Goal: Task Accomplishment & Management: Manage account settings

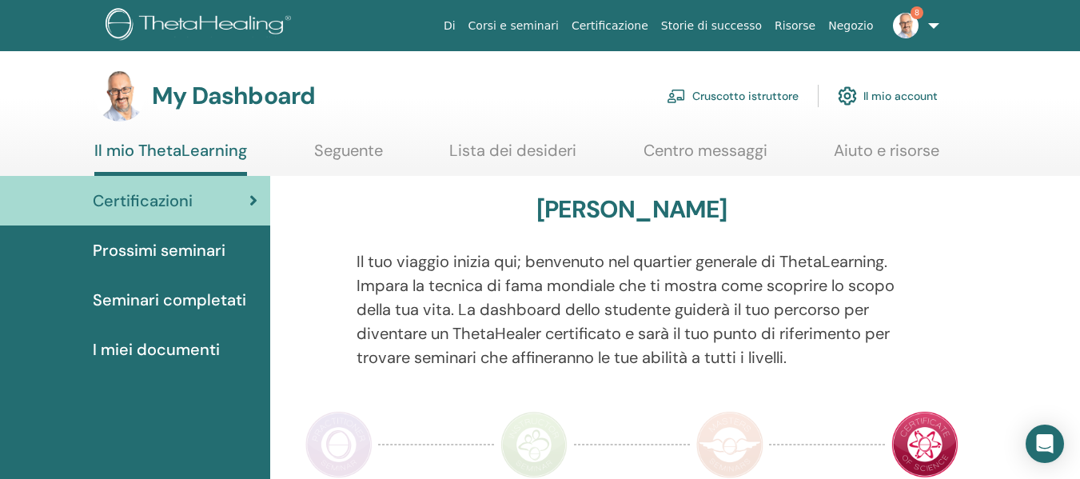
click at [754, 97] on link "Cruscotto istruttore" at bounding box center [732, 95] width 132 height 35
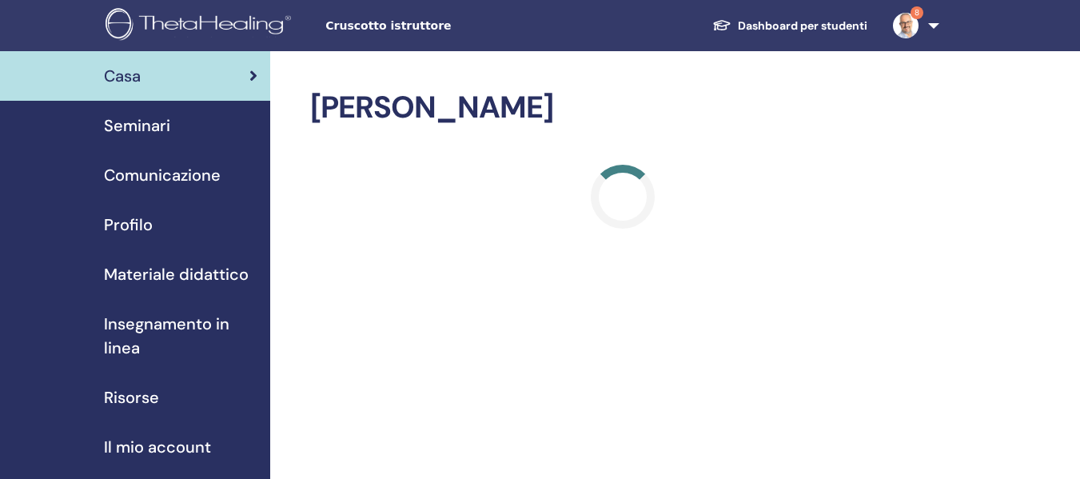
click at [132, 129] on span "Seminari" at bounding box center [137, 125] width 66 height 24
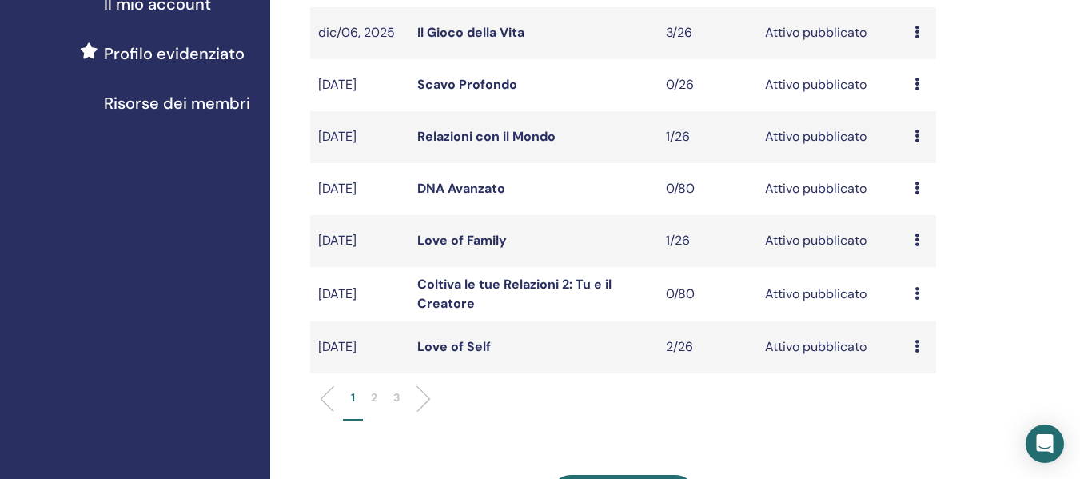
scroll to position [559, 0]
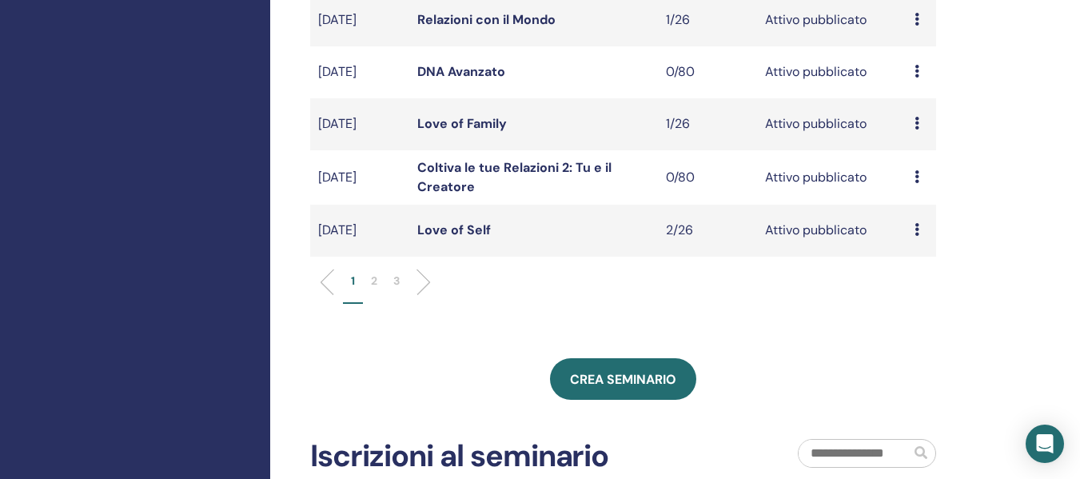
click at [481, 237] on link "Love of Self" at bounding box center [454, 229] width 74 height 17
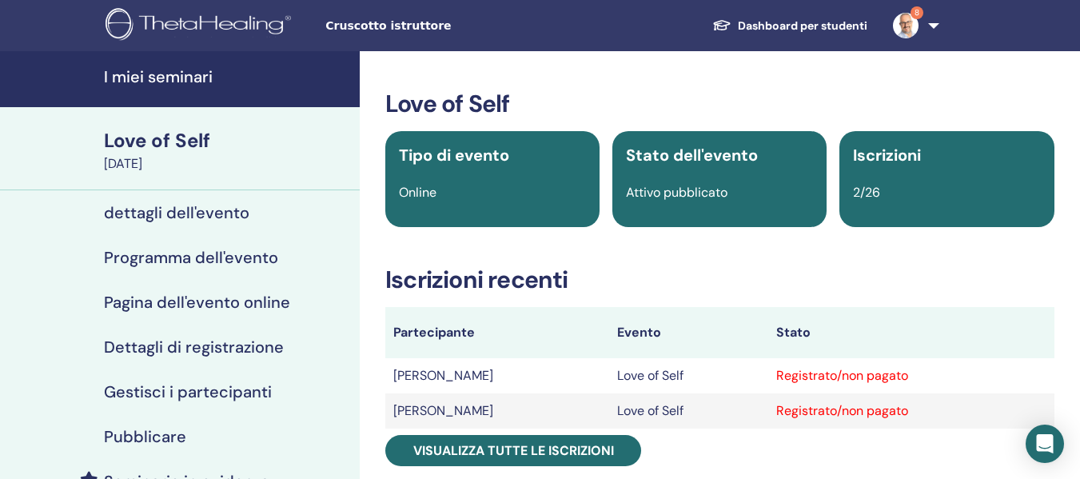
click at [220, 386] on h4 "Gestisci i partecipanti" at bounding box center [188, 391] width 168 height 19
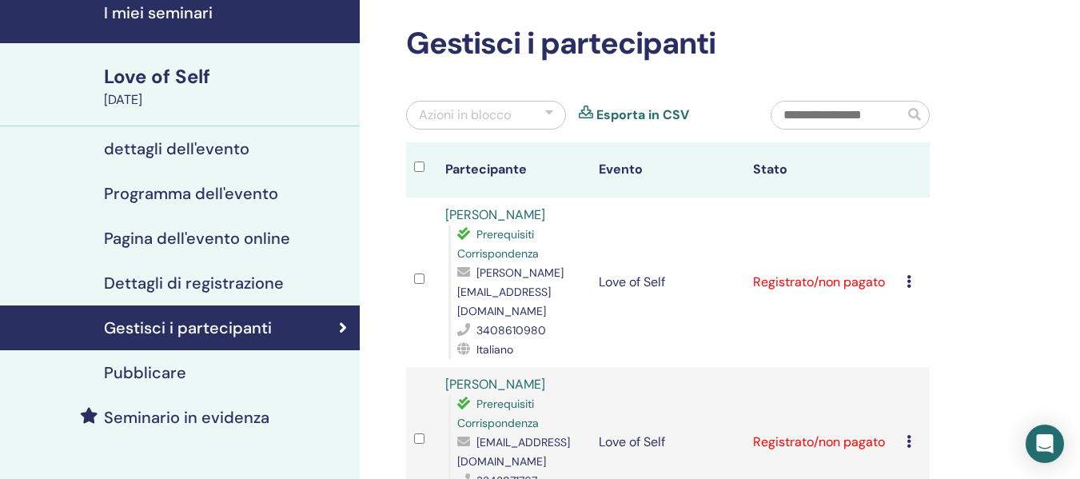
scroll to position [160, 0]
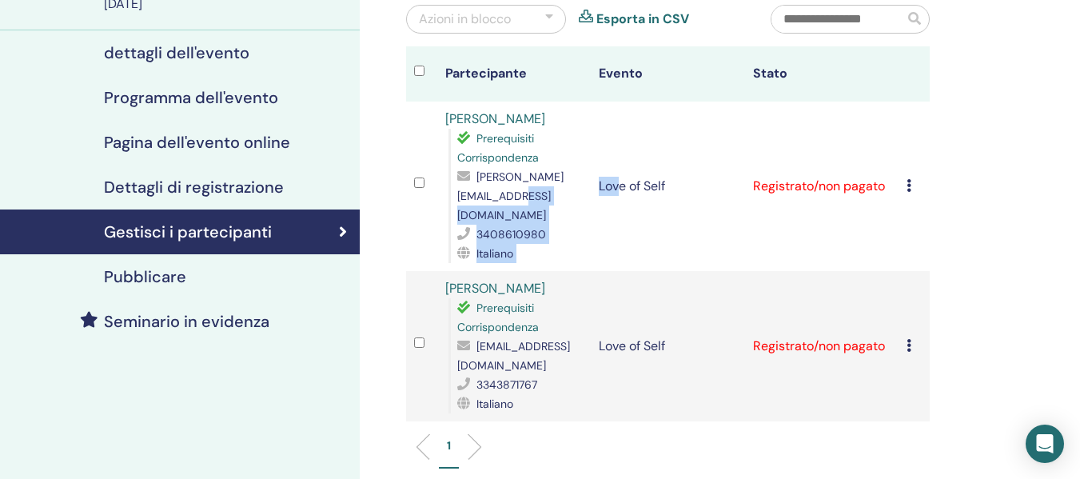
drag, startPoint x: 616, startPoint y: 217, endPoint x: 592, endPoint y: 217, distance: 24.0
click at [592, 217] on tr "[PERSON_NAME] Prerequisiti Corrispondenza [PERSON_NAME][EMAIL_ADDRESS][DOMAIN_N…" at bounding box center [667, 185] width 523 height 169
drag, startPoint x: 455, startPoint y: 214, endPoint x: 470, endPoint y: 214, distance: 14.4
click at [470, 214] on div "Prerequisiti Corrispondenza [PERSON_NAME][EMAIL_ADDRESS][DOMAIN_NAME] 340861098…" at bounding box center [515, 196] width 135 height 134
click at [465, 215] on span "[PERSON_NAME][EMAIL_ADDRESS][DOMAIN_NAME]" at bounding box center [510, 195] width 106 height 53
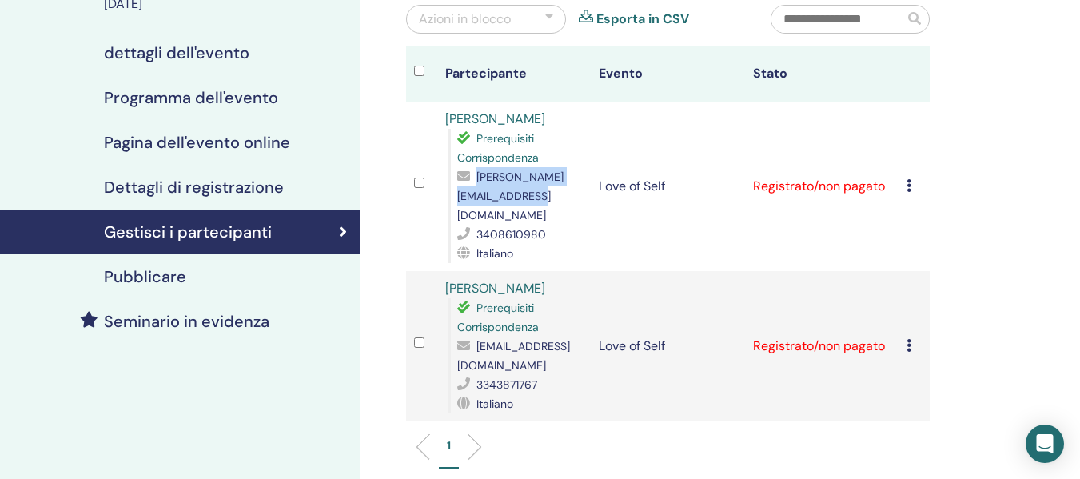
drag, startPoint x: 458, startPoint y: 215, endPoint x: 613, endPoint y: 221, distance: 155.1
click at [563, 221] on span "[PERSON_NAME][EMAIL_ADDRESS][DOMAIN_NAME]" at bounding box center [510, 195] width 106 height 53
copy span "[PERSON_NAME][EMAIL_ADDRESS][DOMAIN_NAME]"
click at [909, 185] on icon at bounding box center [908, 185] width 5 height 13
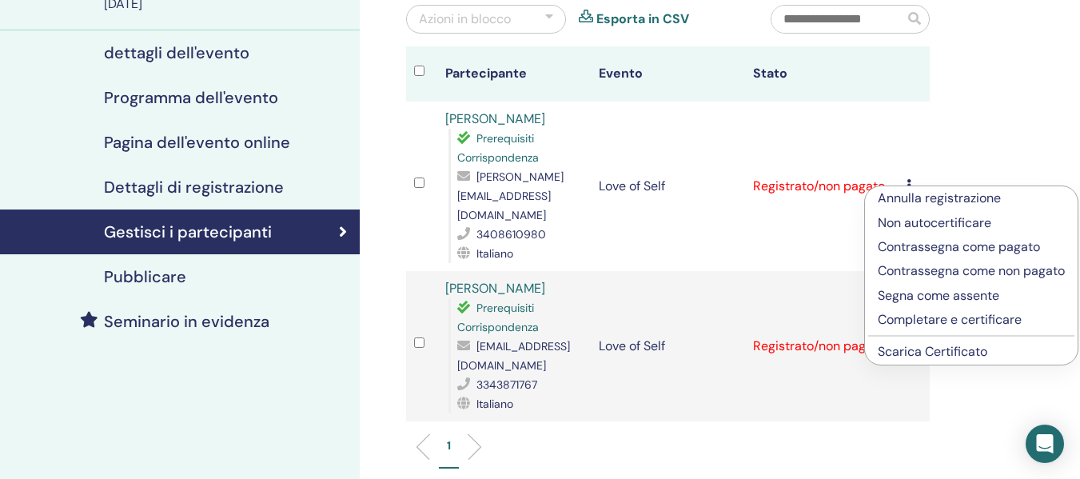
click at [901, 360] on link "Scarica Certificato" at bounding box center [931, 351] width 109 height 17
